Goal: Find specific page/section: Find specific page/section

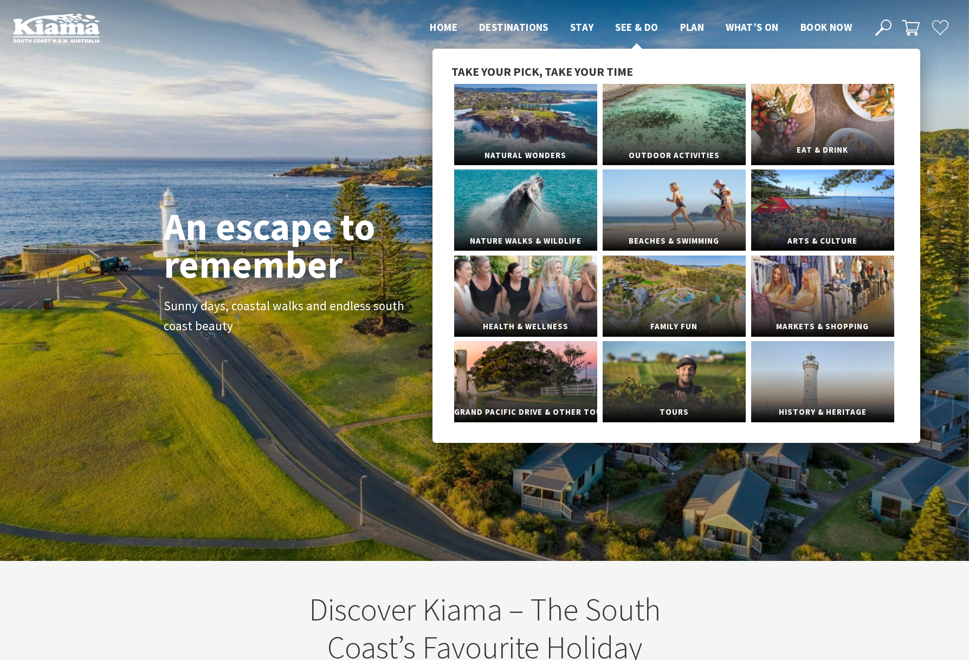
click at [843, 131] on link "Eat & Drink" at bounding box center [822, 124] width 143 height 81
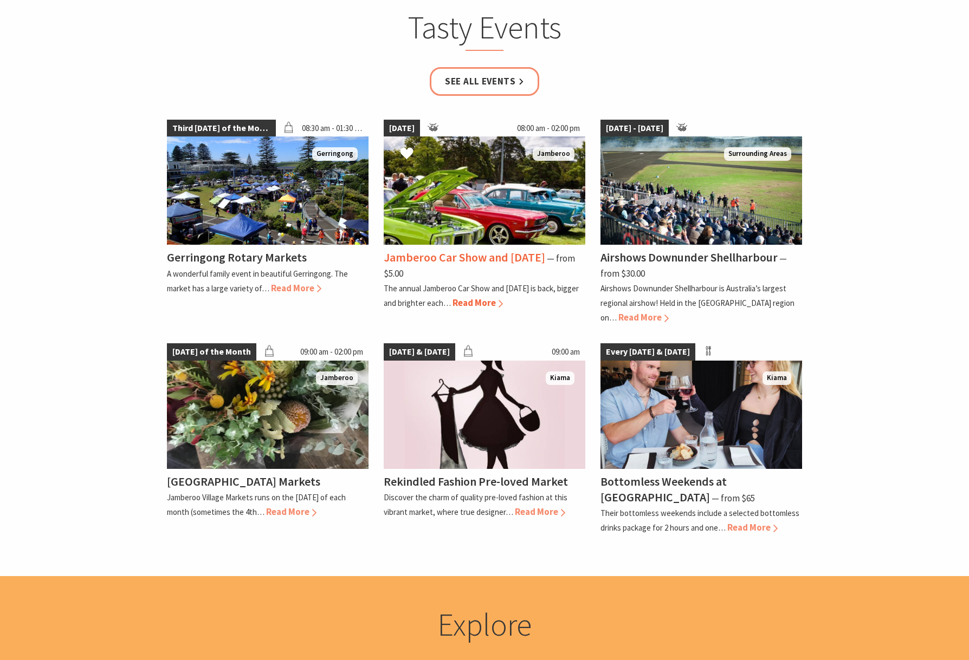
scroll to position [2276, 0]
